Goal: Task Accomplishment & Management: Manage account settings

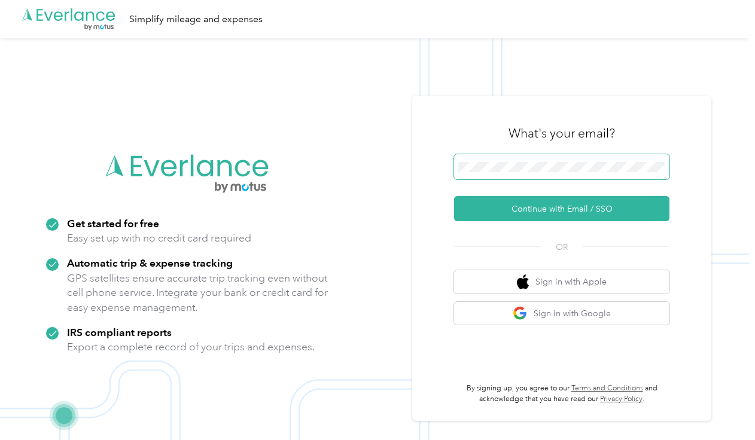
click at [541, 174] on span at bounding box center [561, 166] width 215 height 25
click at [538, 174] on span at bounding box center [561, 166] width 215 height 25
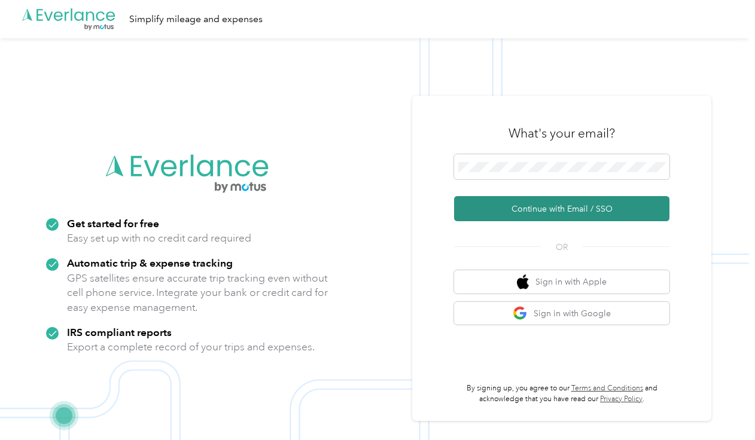
click at [513, 219] on button "Continue with Email / SSO" at bounding box center [561, 208] width 215 height 25
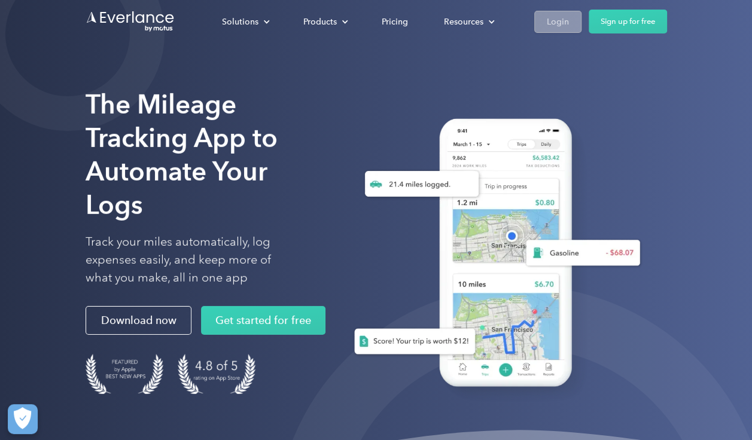
click at [551, 26] on div "Login" at bounding box center [558, 21] width 22 height 15
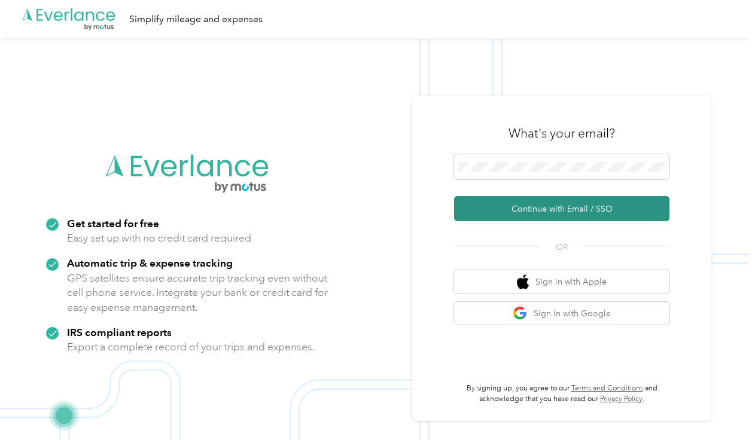
click at [545, 213] on button "Continue with Email / SSO" at bounding box center [561, 208] width 215 height 25
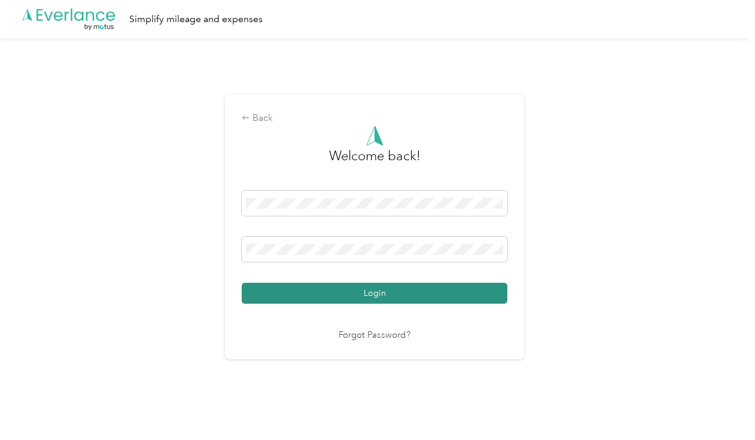
click at [410, 288] on button "Login" at bounding box center [375, 293] width 266 height 21
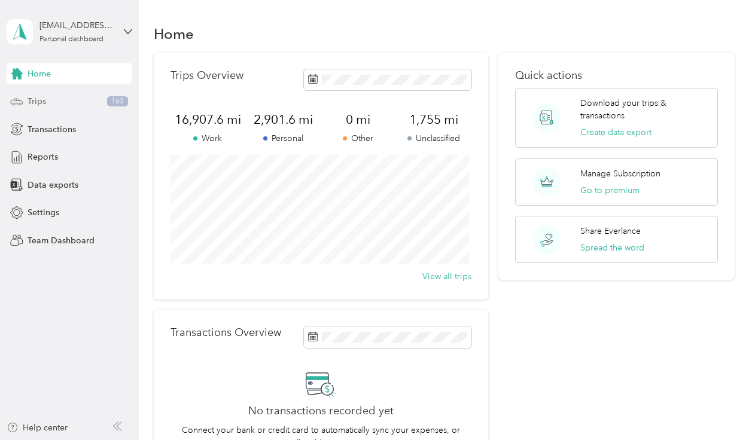
click at [26, 94] on div "Trips 163" at bounding box center [70, 102] width 126 height 22
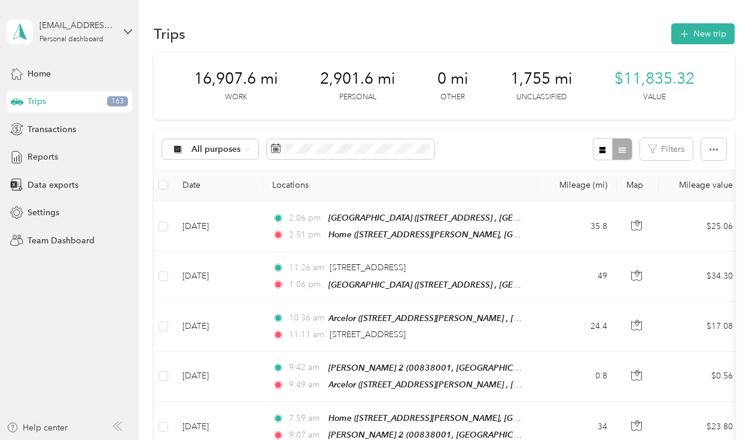
click at [156, 182] on th at bounding box center [163, 185] width 19 height 33
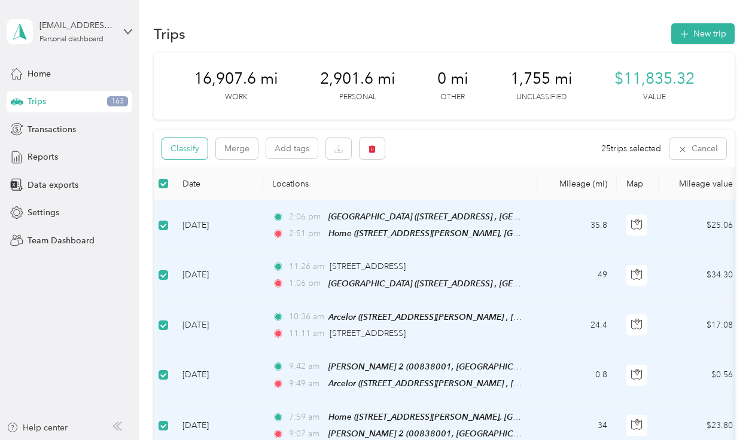
click at [193, 147] on button "Classify" at bounding box center [184, 148] width 45 height 21
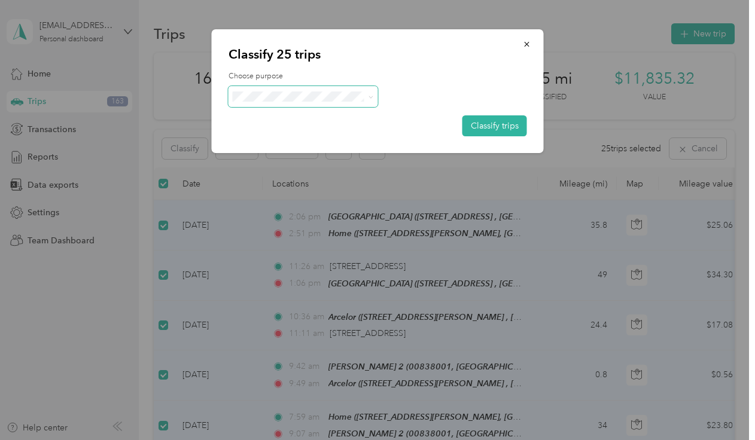
click at [369, 98] on icon at bounding box center [370, 96] width 5 height 5
click at [273, 122] on li "Work" at bounding box center [303, 118] width 150 height 21
click at [504, 129] on button "Classify trips" at bounding box center [494, 125] width 65 height 21
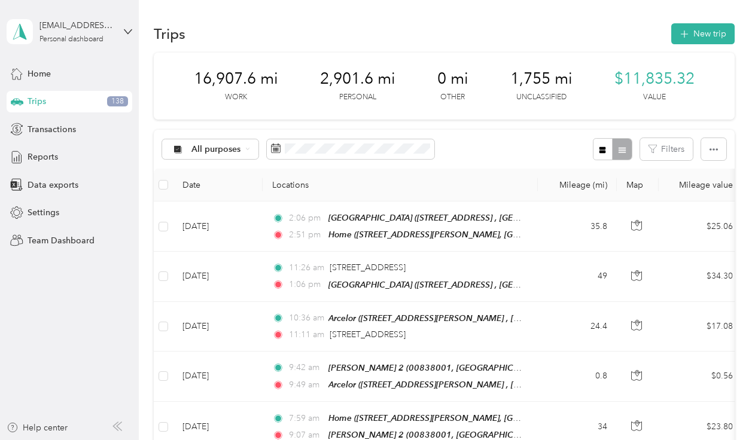
click at [512, 179] on th "Locations" at bounding box center [400, 185] width 275 height 33
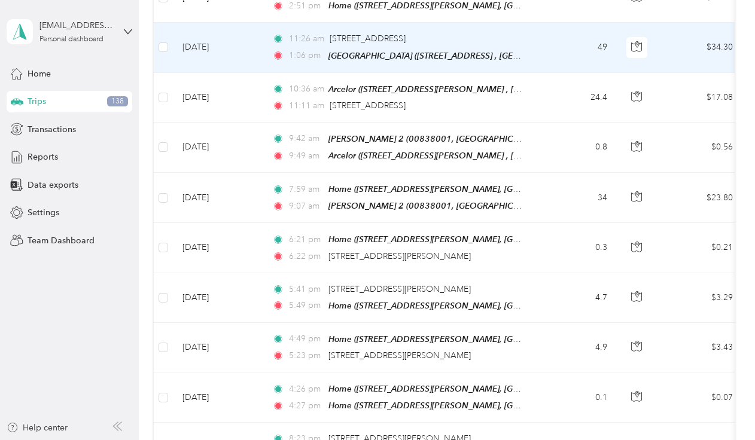
scroll to position [239, 0]
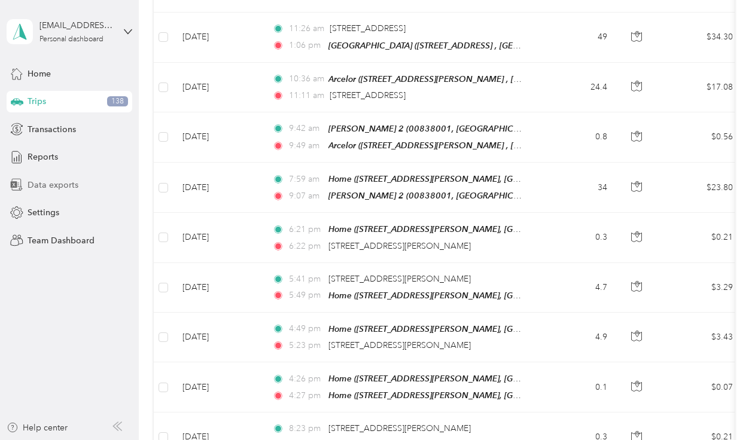
click at [49, 187] on span "Data exports" at bounding box center [53, 185] width 51 height 13
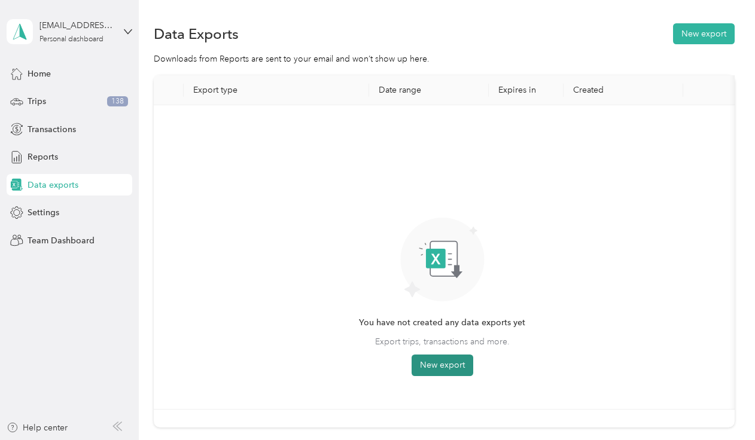
click at [457, 370] on button "New export" at bounding box center [442, 366] width 62 height 22
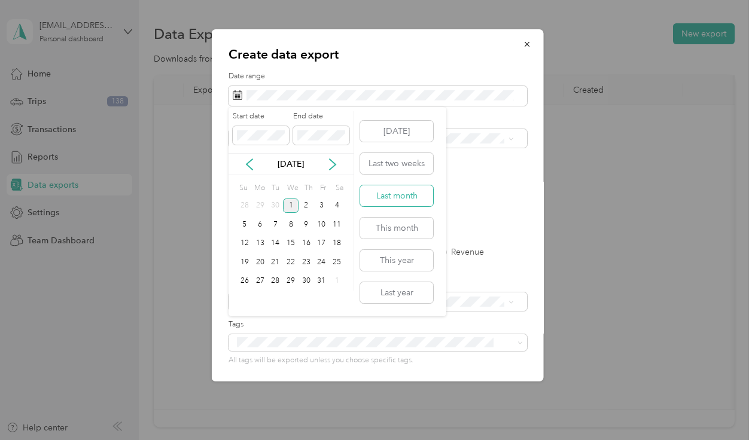
click at [387, 192] on button "Last month" at bounding box center [396, 195] width 73 height 21
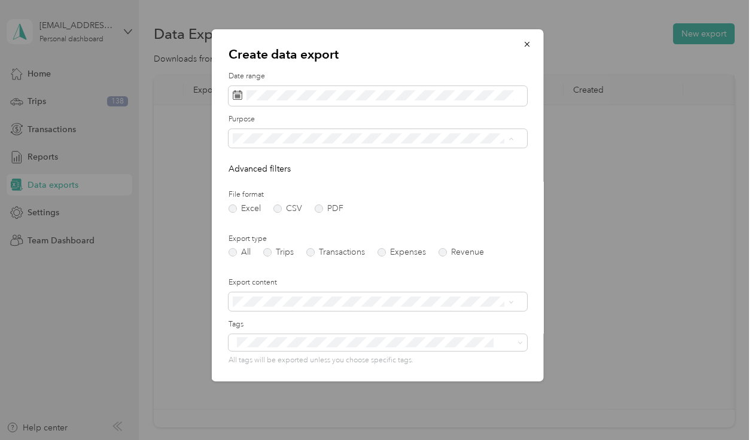
click at [250, 176] on span "Work" at bounding box center [247, 180] width 20 height 10
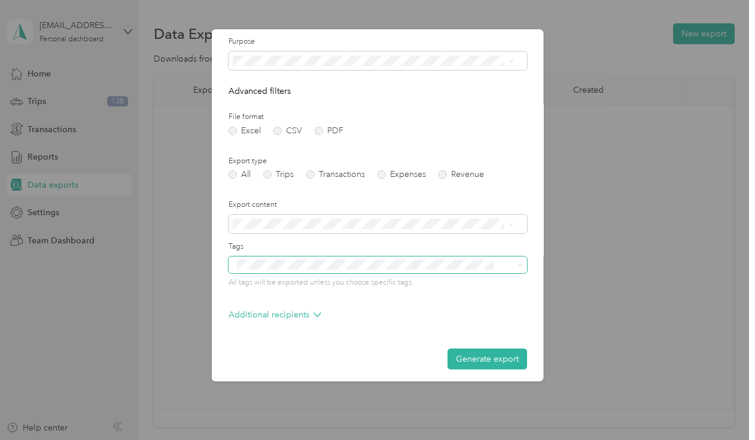
scroll to position [83, 0]
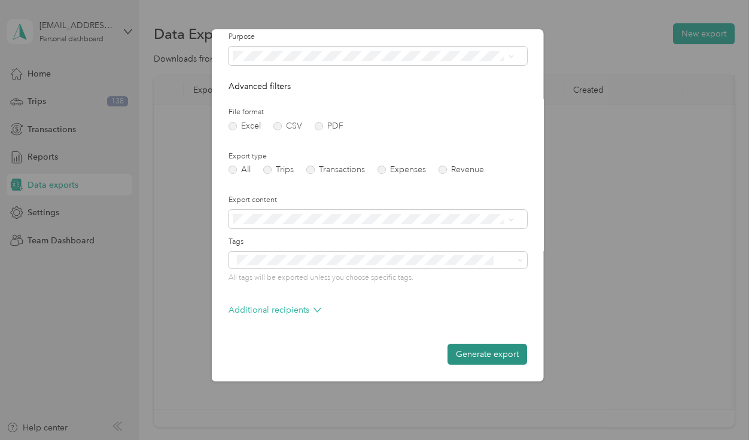
click at [479, 358] on button "Generate export" at bounding box center [487, 354] width 80 height 21
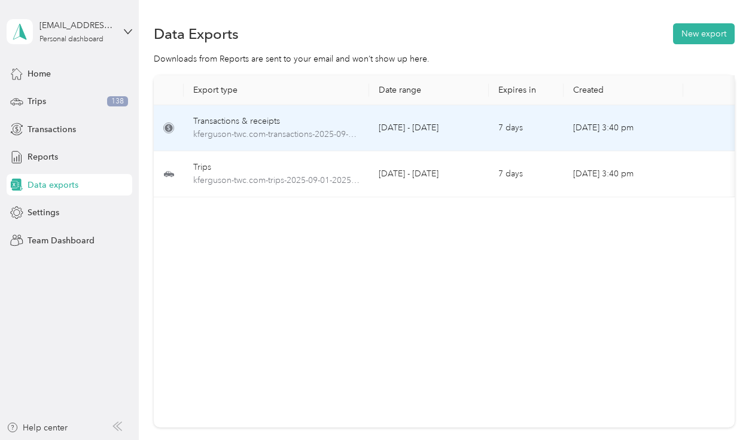
click at [215, 119] on div "Transactions & receipts" at bounding box center [276, 121] width 166 height 13
click at [173, 126] on icon at bounding box center [168, 128] width 11 height 14
click at [252, 121] on div "Transactions & receipts" at bounding box center [276, 121] width 166 height 13
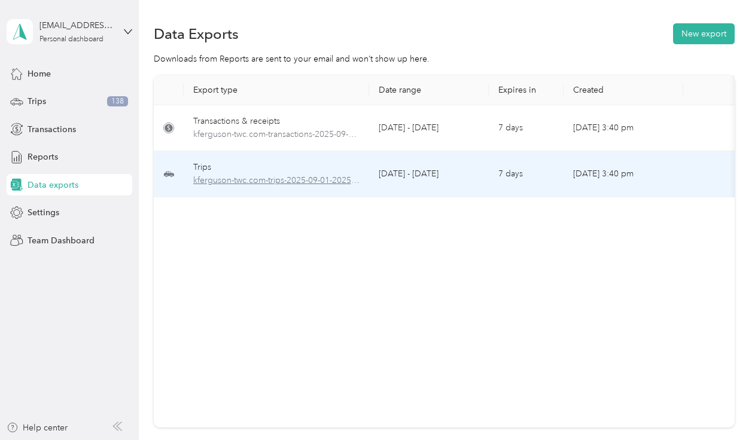
click at [226, 181] on span "kferguson-twc.com-trips-2025-09-01-2025-09-30.xlsx" at bounding box center [276, 180] width 166 height 13
click at [198, 165] on div "Trips" at bounding box center [276, 167] width 166 height 13
click at [197, 164] on div "Trips" at bounding box center [276, 167] width 166 height 13
click at [273, 181] on span "kferguson-twc.com-trips-2025-09-01-2025-09-30.xlsx" at bounding box center [276, 180] width 166 height 13
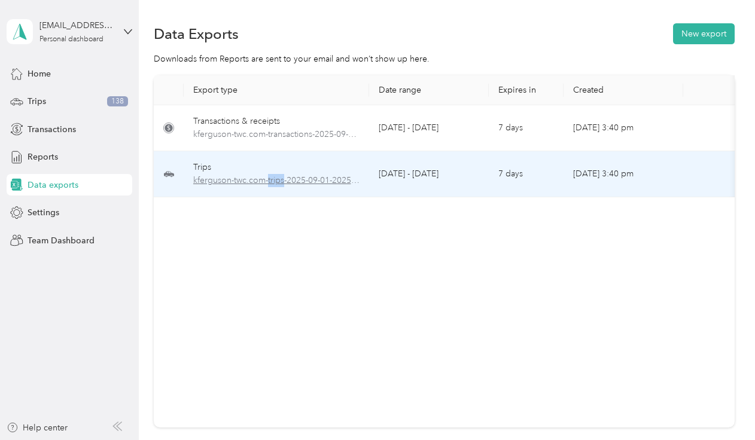
click at [273, 181] on span "kferguson-twc.com-trips-2025-09-01-2025-09-30.xlsx" at bounding box center [276, 180] width 166 height 13
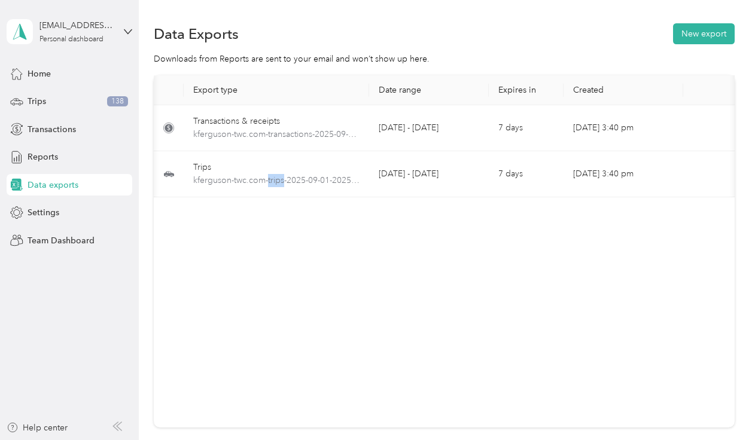
scroll to position [0, 72]
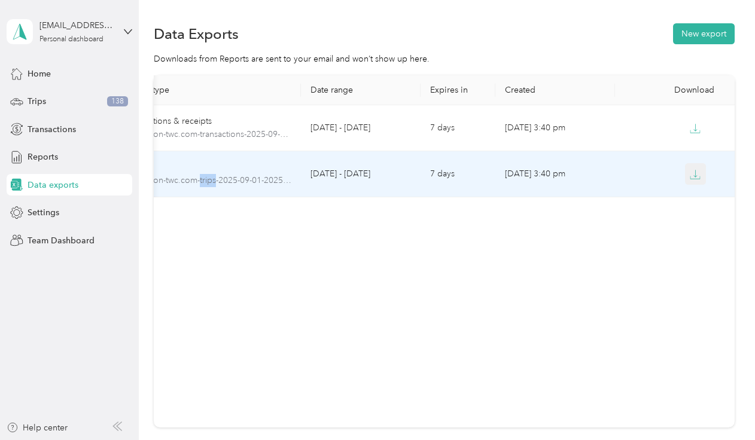
click at [695, 173] on icon "button" at bounding box center [695, 174] width 11 height 11
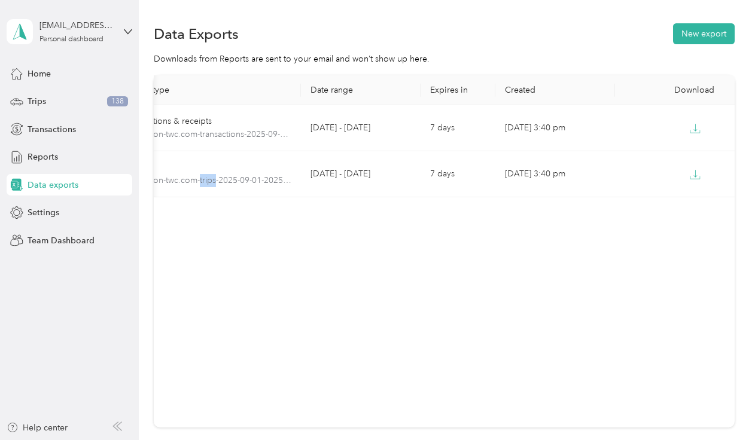
click at [71, 184] on span "Data exports" at bounding box center [53, 185] width 51 height 13
click at [694, 31] on button "New export" at bounding box center [704, 33] width 62 height 21
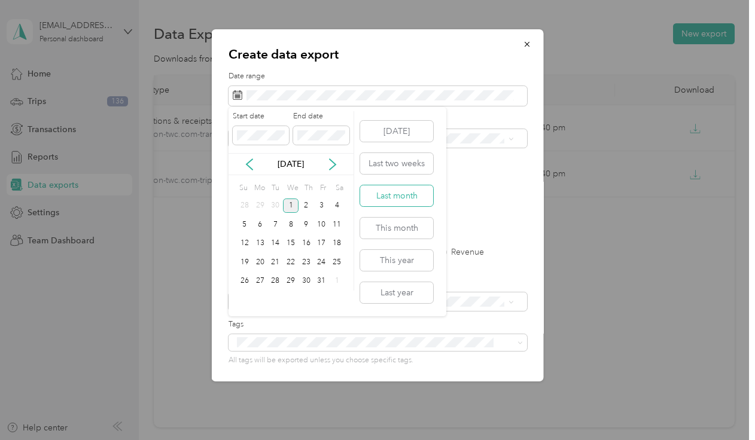
click at [383, 199] on button "Last month" at bounding box center [396, 195] width 73 height 21
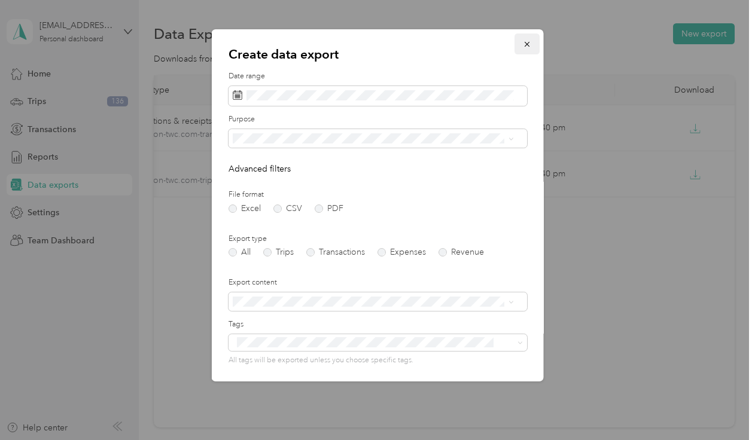
click at [521, 49] on button "button" at bounding box center [526, 43] width 25 height 21
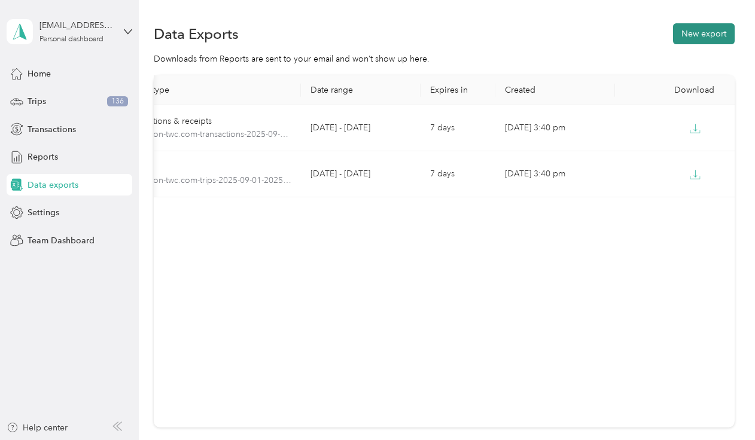
click at [696, 40] on button "New export" at bounding box center [704, 33] width 62 height 21
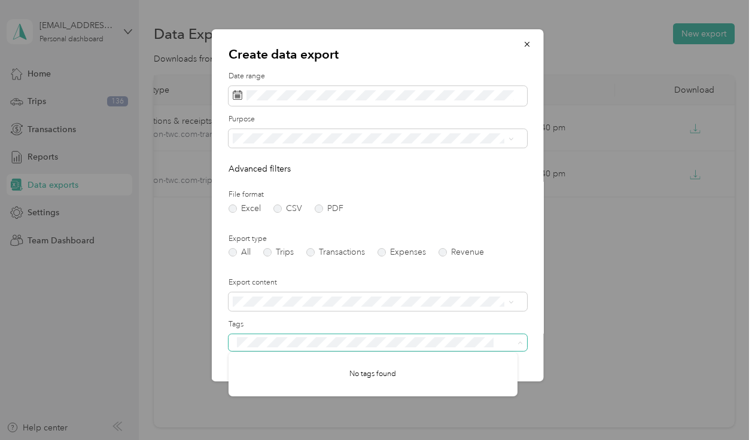
click at [447, 426] on button "Generate export" at bounding box center [487, 436] width 80 height 21
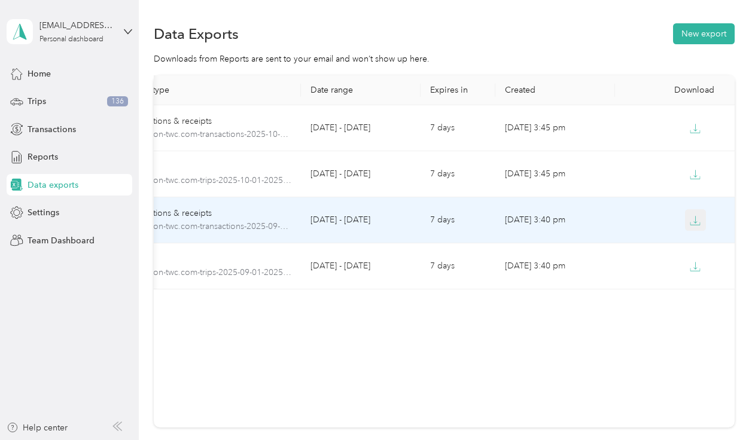
click at [690, 224] on icon "button" at bounding box center [695, 220] width 11 height 11
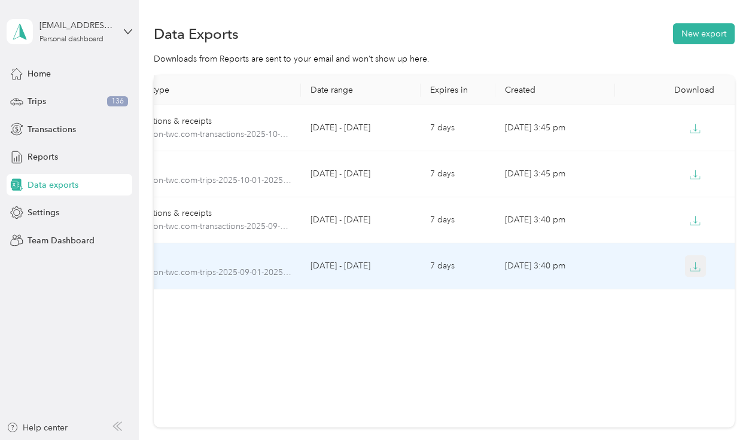
click at [694, 268] on icon "button" at bounding box center [696, 265] width 4 height 7
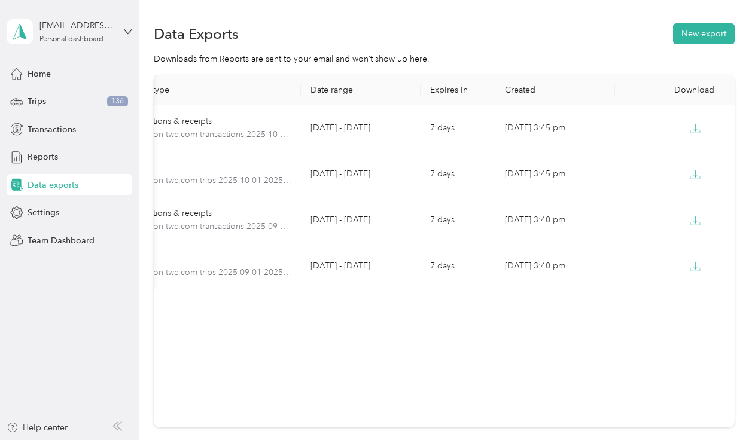
click at [330, 13] on div "Data Exports New export Downloads from Reports are sent to your email and won’t…" at bounding box center [444, 267] width 610 height 534
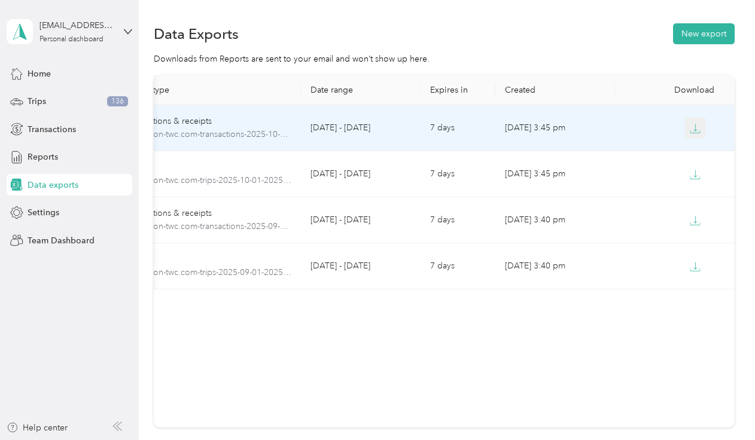
click at [692, 134] on icon "button" at bounding box center [695, 128] width 11 height 11
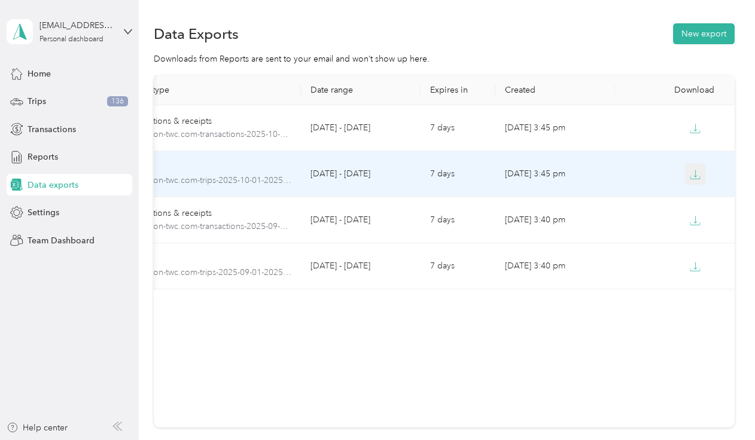
click at [695, 177] on icon "button" at bounding box center [695, 174] width 11 height 11
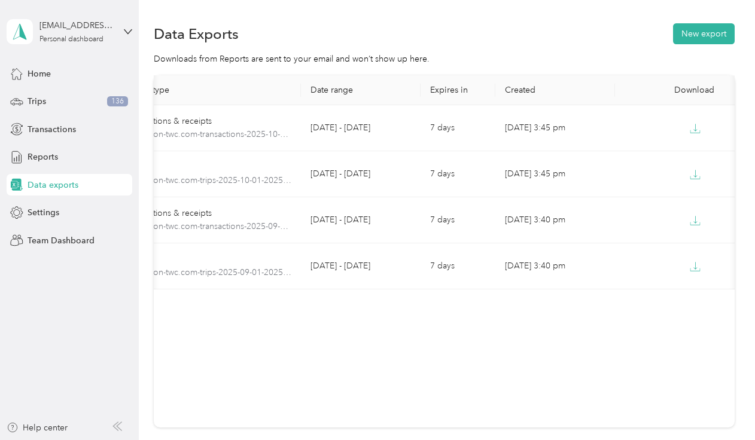
scroll to position [0, 0]
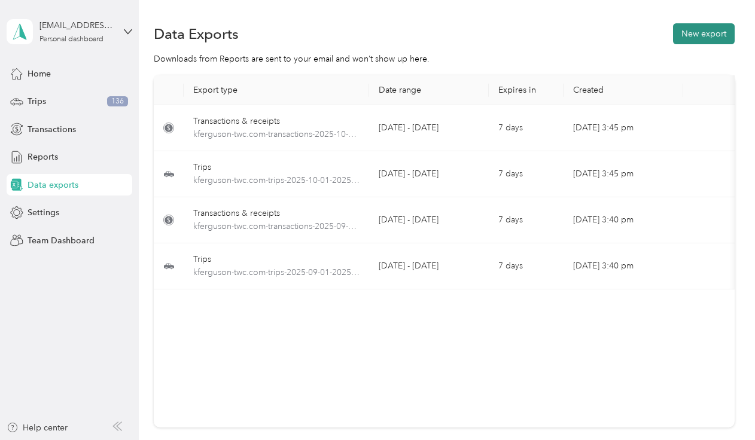
click at [682, 32] on button "New export" at bounding box center [704, 33] width 62 height 21
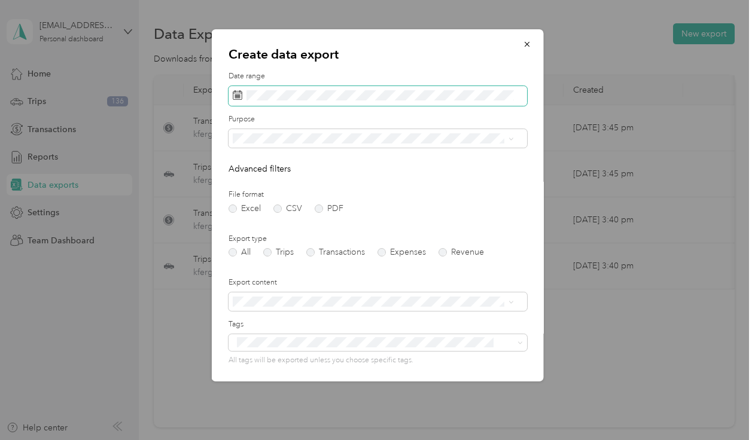
click at [255, 87] on span at bounding box center [377, 96] width 298 height 20
click at [252, 102] on span at bounding box center [377, 96] width 298 height 20
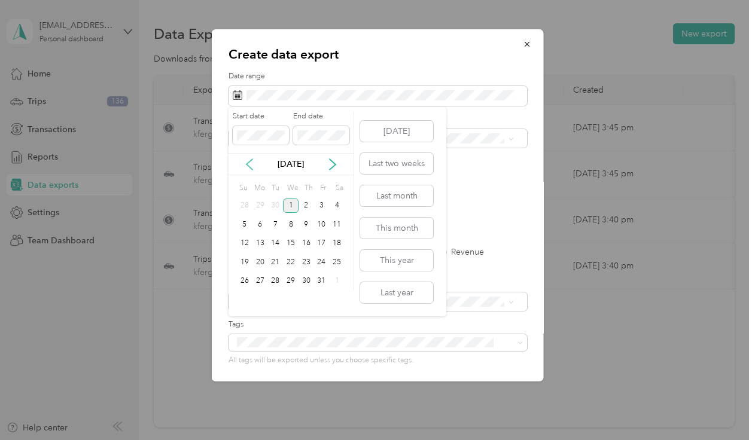
click at [250, 167] on icon at bounding box center [249, 164] width 6 height 11
click at [262, 202] on div "1" at bounding box center [260, 206] width 16 height 15
click at [276, 280] on div "30" at bounding box center [275, 281] width 16 height 15
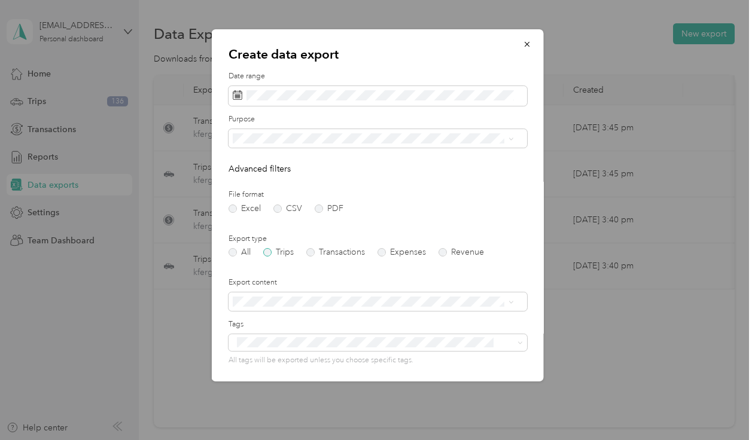
click at [267, 254] on label "Trips" at bounding box center [278, 252] width 30 height 8
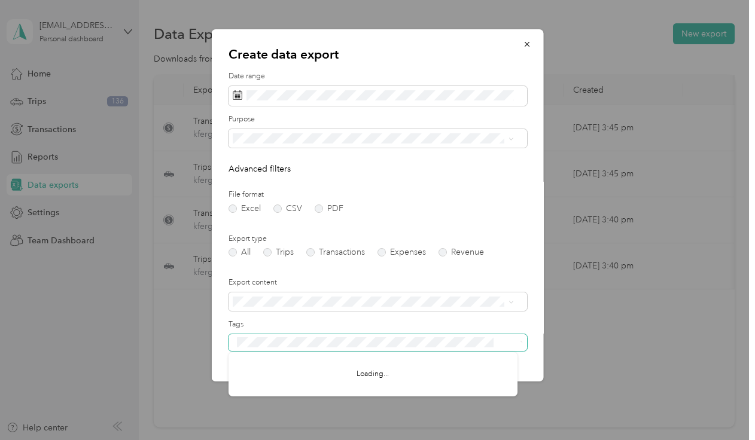
click at [447, 426] on button "Generate export" at bounding box center [487, 436] width 80 height 21
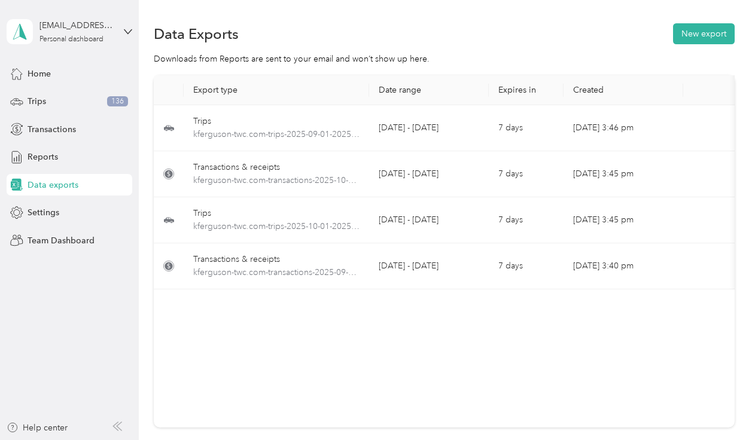
click at [74, 188] on span "Data exports" at bounding box center [53, 185] width 51 height 13
click at [70, 187] on span "Data exports" at bounding box center [53, 185] width 51 height 13
click at [45, 80] on div "Home" at bounding box center [70, 74] width 126 height 22
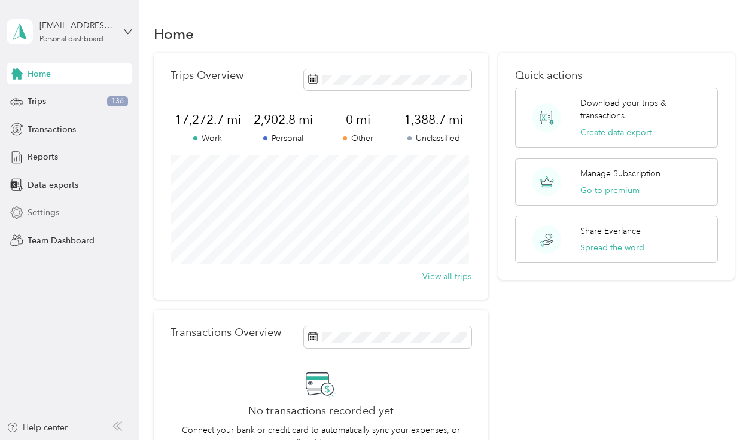
click at [21, 220] on div "Settings" at bounding box center [70, 213] width 126 height 22
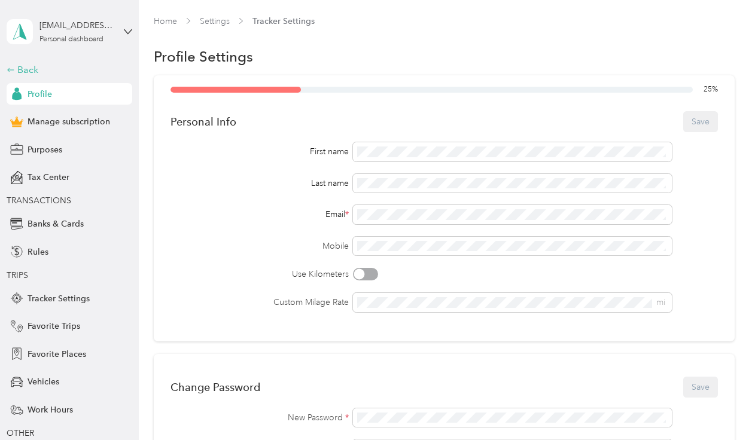
click at [24, 68] on div "Back" at bounding box center [67, 70] width 120 height 14
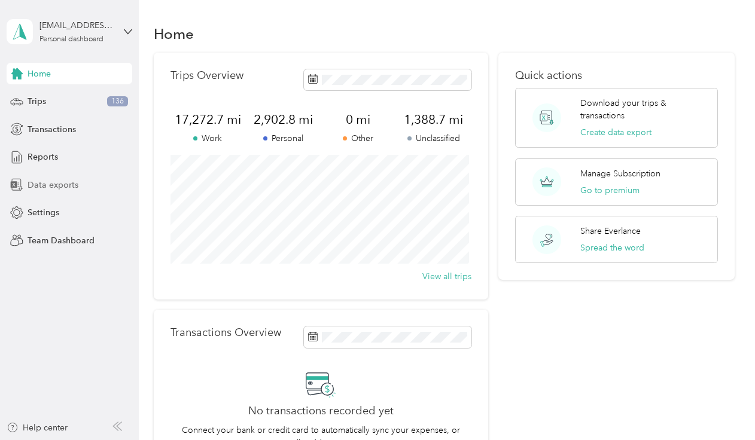
click at [47, 184] on span "Data exports" at bounding box center [53, 185] width 51 height 13
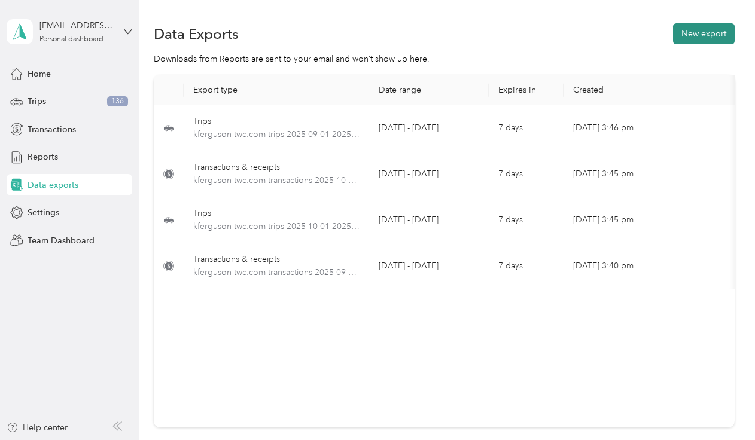
click at [707, 30] on button "New export" at bounding box center [704, 33] width 62 height 21
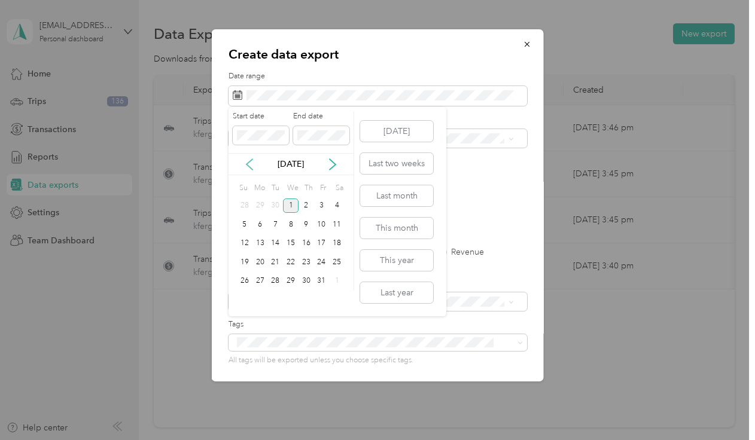
click at [251, 163] on icon at bounding box center [249, 164] width 12 height 12
click at [257, 202] on div "1" at bounding box center [260, 206] width 16 height 15
click at [279, 279] on div "30" at bounding box center [275, 281] width 16 height 15
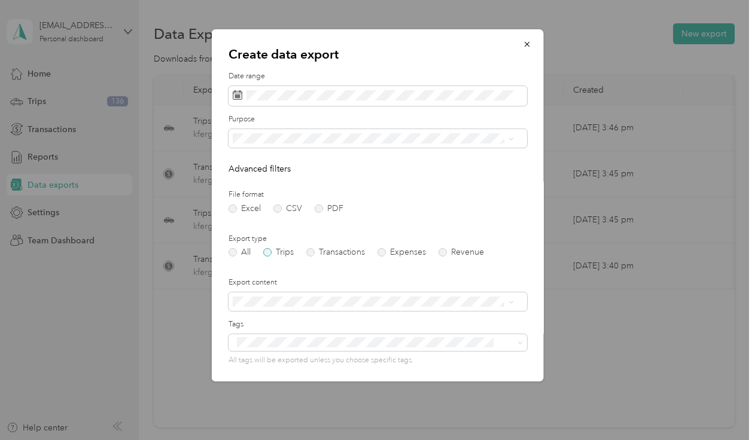
click at [273, 255] on label "Trips" at bounding box center [278, 252] width 30 height 8
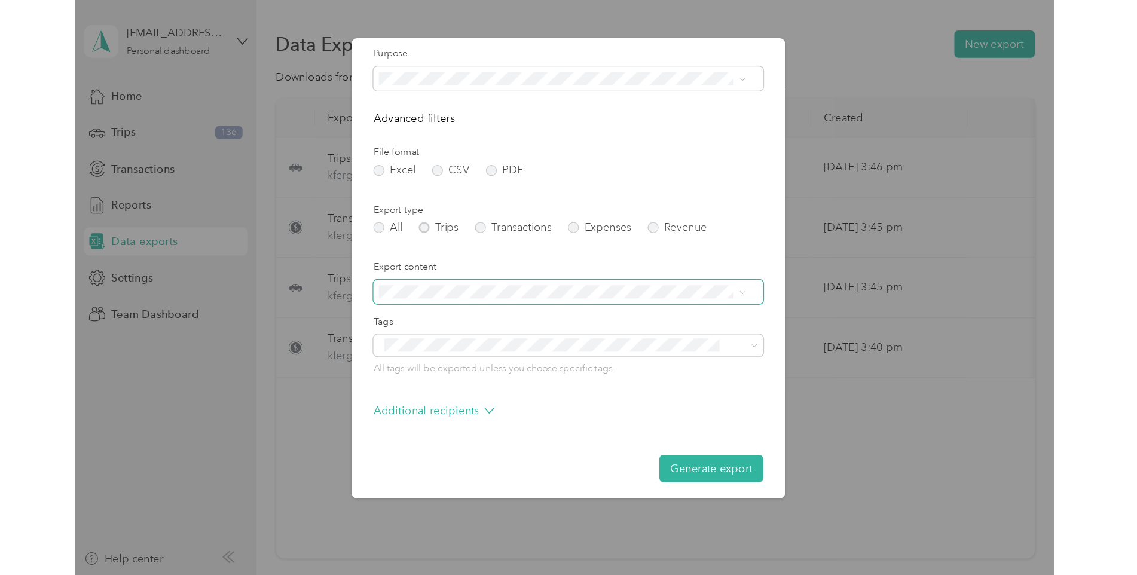
scroll to position [83, 0]
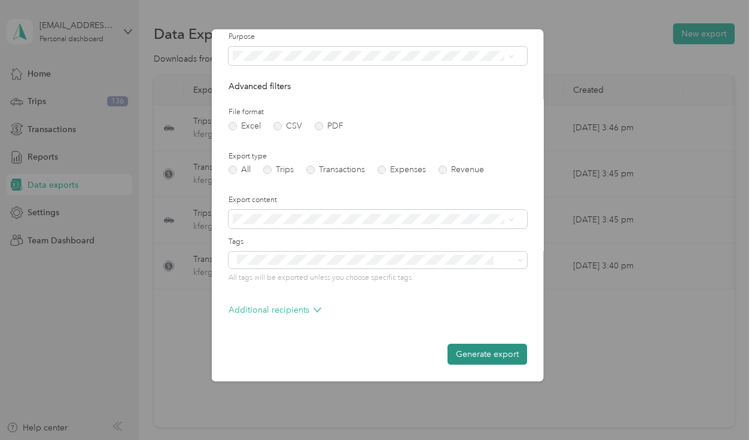
click at [463, 352] on button "Generate export" at bounding box center [487, 354] width 80 height 21
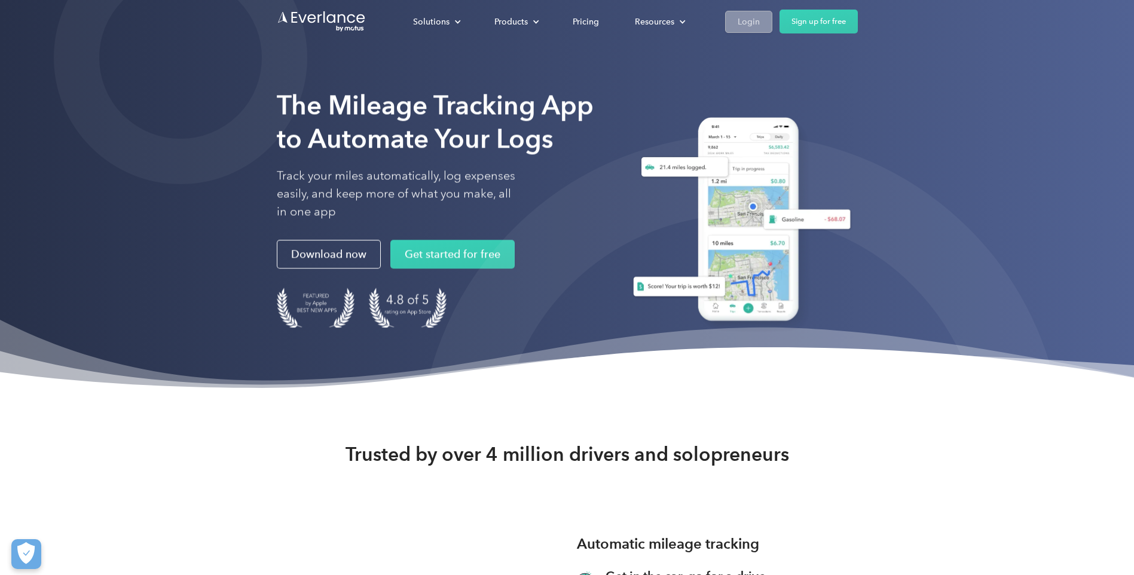
click at [761, 19] on link "Login" at bounding box center [748, 22] width 47 height 22
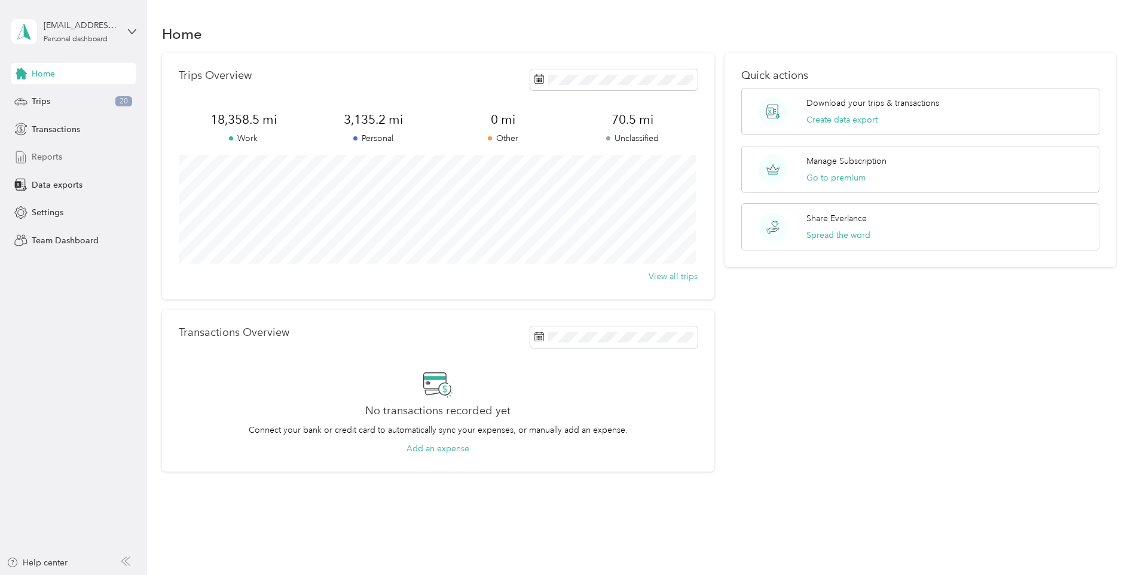
click at [43, 160] on span "Reports" at bounding box center [47, 157] width 30 height 13
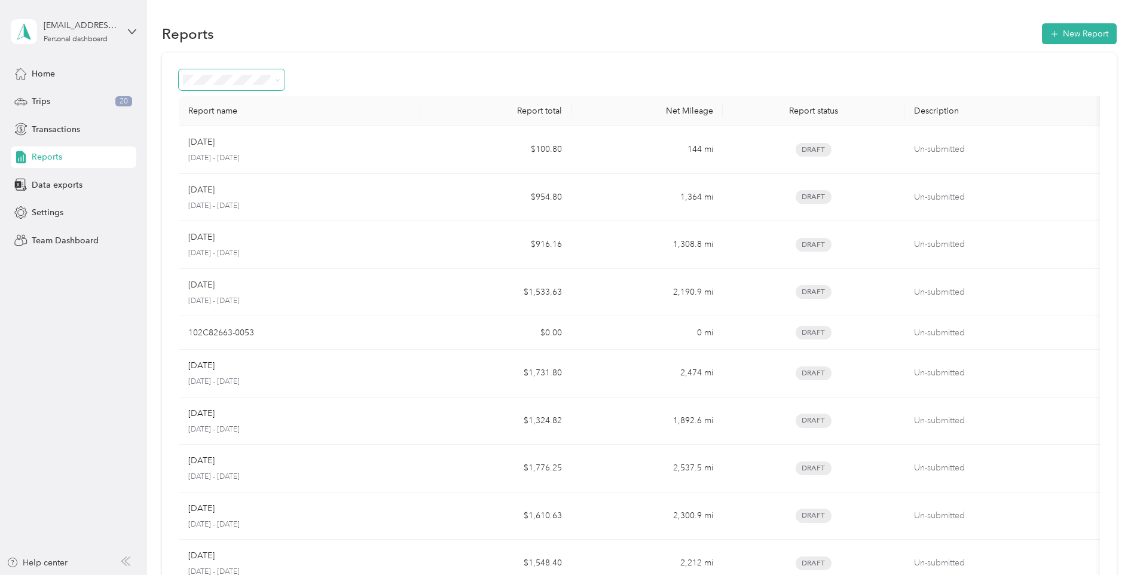
click at [275, 82] on icon at bounding box center [277, 80] width 5 height 5
click at [368, 54] on div "Report name Report total Net Mileage Report status Description Oct [DATE] - [DA…" at bounding box center [639, 345] width 955 height 585
click at [51, 98] on div "Trips 20" at bounding box center [74, 102] width 126 height 22
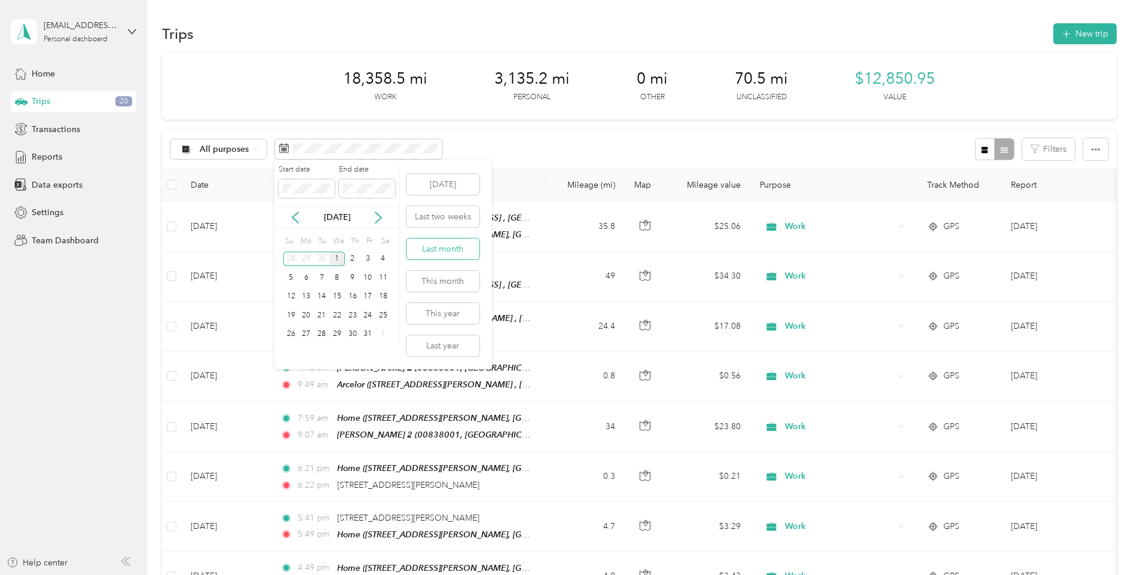
click at [441, 246] on button "Last month" at bounding box center [443, 249] width 73 height 21
